Goal: Information Seeking & Learning: Check status

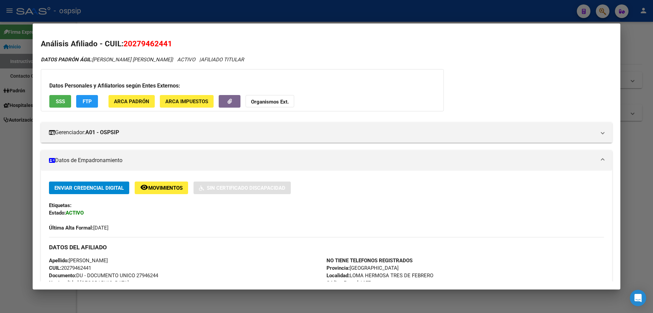
scroll to position [331, 0]
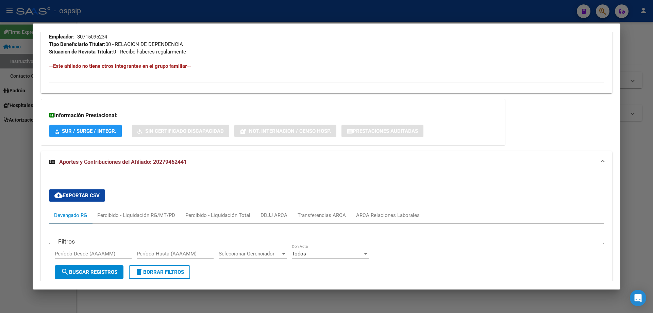
click at [253, 301] on div at bounding box center [326, 156] width 653 height 313
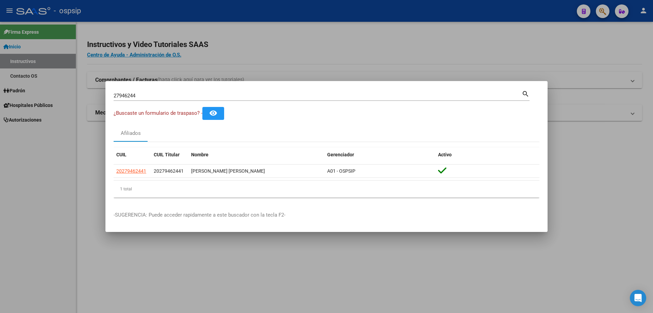
click at [160, 96] on input "27946244" at bounding box center [318, 96] width 408 height 6
type input "2"
type input "41584335"
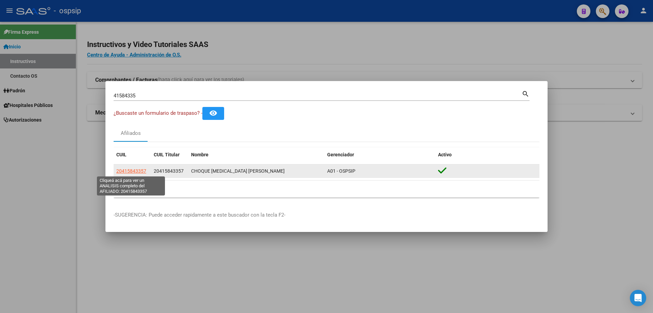
click at [130, 169] on span "20415843357" at bounding box center [131, 170] width 30 height 5
type textarea "20415843357"
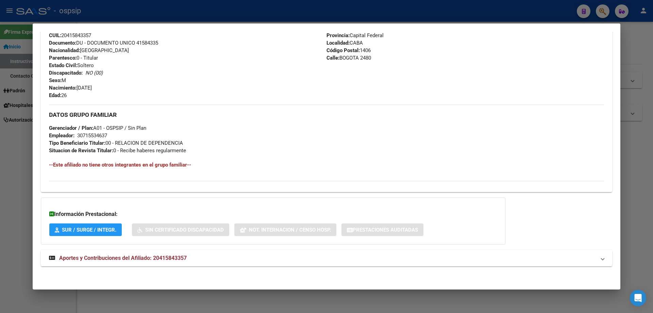
scroll to position [240, 0]
click at [125, 258] on span "Aportes y Contribuciones del Afiliado: 20415843357" at bounding box center [123, 257] width 128 height 6
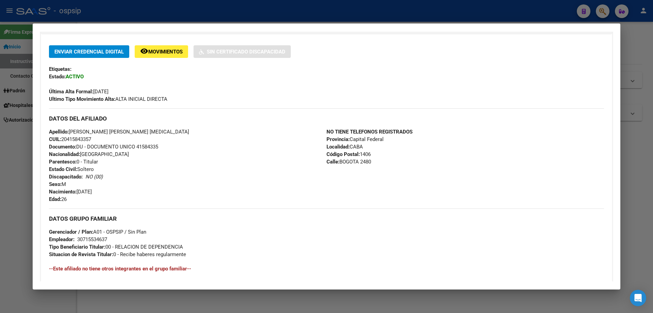
scroll to position [238, 0]
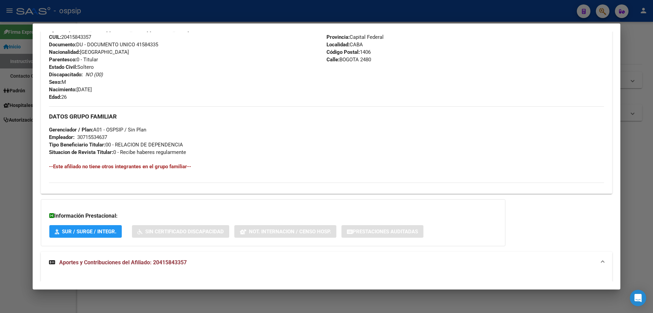
click at [286, 301] on div at bounding box center [326, 156] width 653 height 313
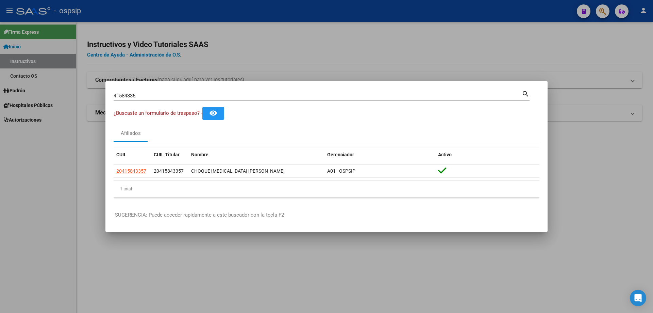
click at [173, 97] on input "41584335" at bounding box center [318, 96] width 408 height 6
type input "4"
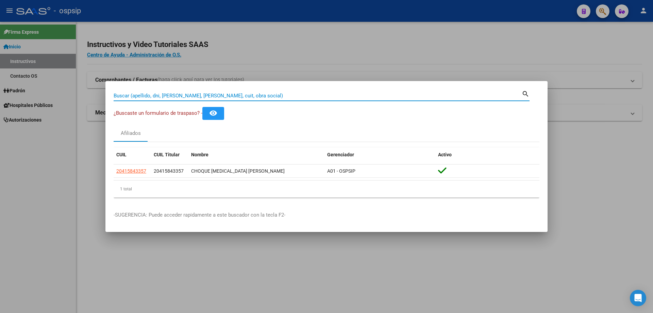
click at [202, 93] on input "Buscar (apellido, dni, [PERSON_NAME], [PERSON_NAME], cuit, obra social)" at bounding box center [318, 96] width 408 height 6
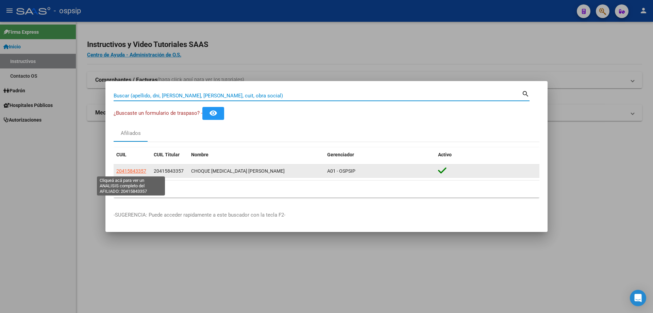
click at [132, 169] on span "20415843357" at bounding box center [131, 170] width 30 height 5
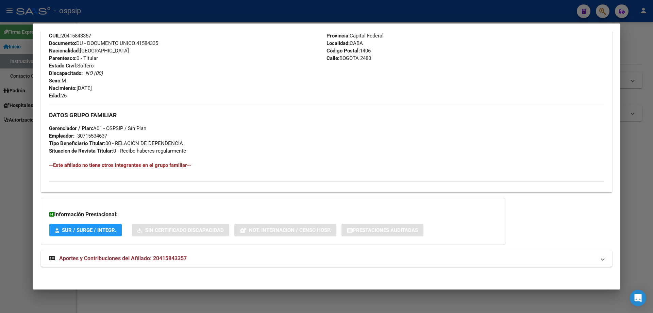
scroll to position [240, 0]
